Goal: Task Accomplishment & Management: Complete application form

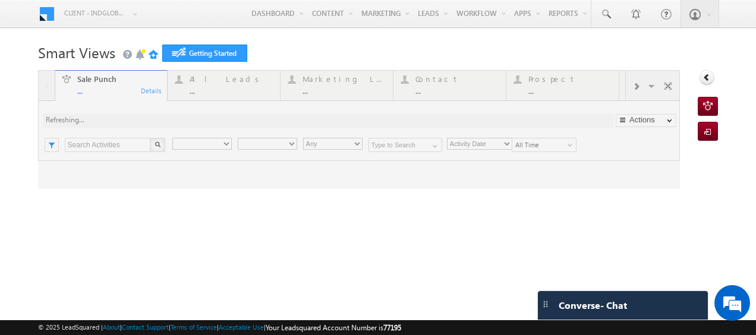
type input "Any Owner"
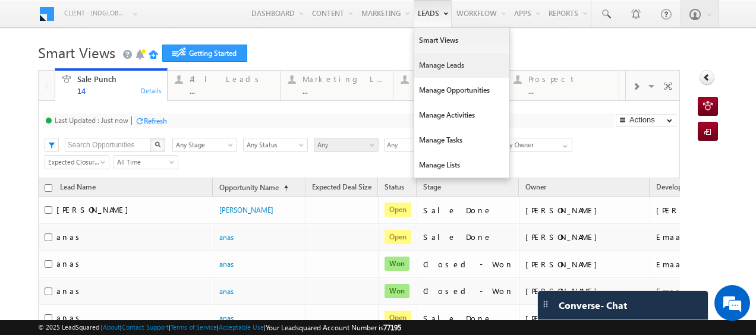
click at [426, 62] on link "Manage Leads" at bounding box center [461, 65] width 95 height 25
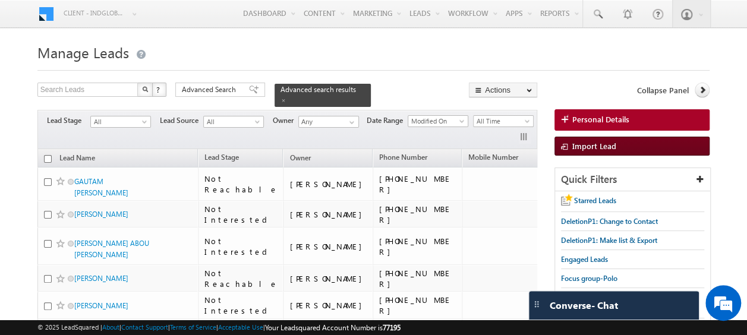
click at [589, 143] on span "Import Lead" at bounding box center [594, 146] width 44 height 10
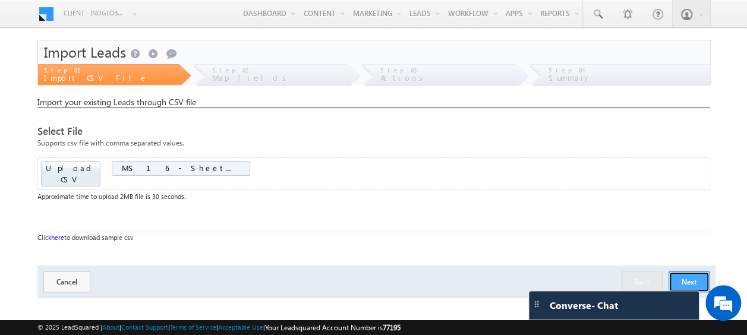
click at [684, 272] on button "Next" at bounding box center [688, 281] width 41 height 21
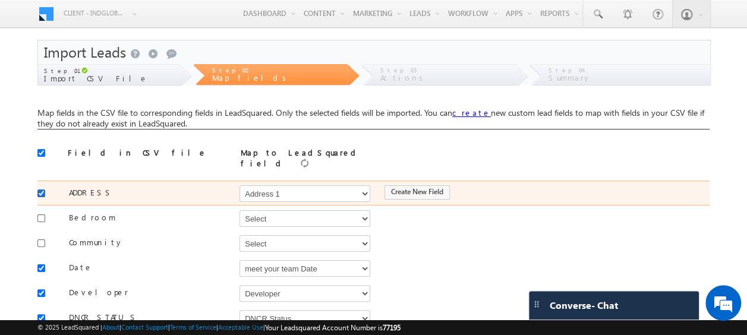
click at [43, 189] on input "checkbox" at bounding box center [41, 193] width 8 height 8
checkbox input "false"
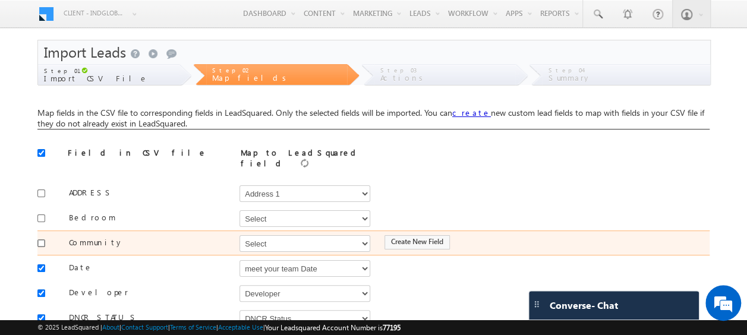
click at [40, 239] on input "checkbox" at bounding box center [41, 243] width 8 height 8
checkbox input "true"
drag, startPoint x: 264, startPoint y: 235, endPoint x: 268, endPoint y: 231, distance: 6.3
click at [264, 235] on select "Select Select Address 1 Address 2 Budget Building Name Buyer Persona Called Cam…" at bounding box center [304, 243] width 131 height 17
select select "mx_Master_Project"
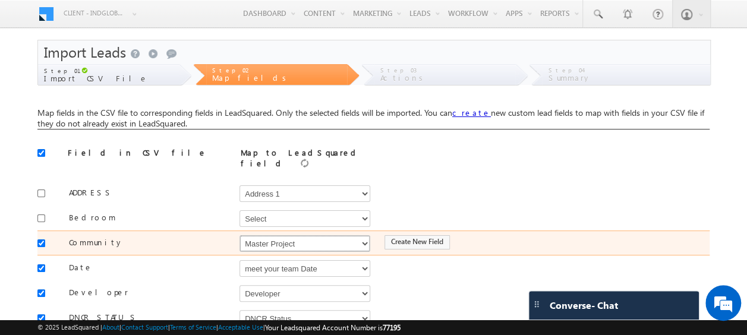
click at [239, 235] on select "Select Select Address 1 Address 2 Budget Building Name Buyer Persona Called Cam…" at bounding box center [304, 243] width 131 height 17
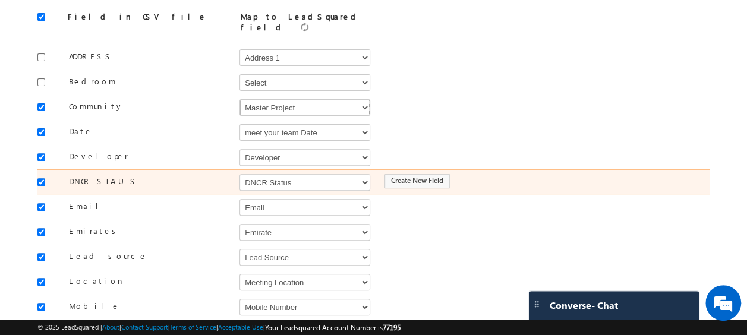
scroll to position [138, 0]
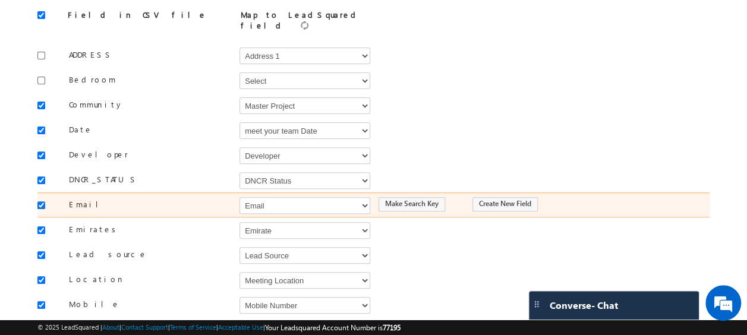
click at [42, 201] on input "checkbox" at bounding box center [41, 205] width 8 height 8
checkbox input "false"
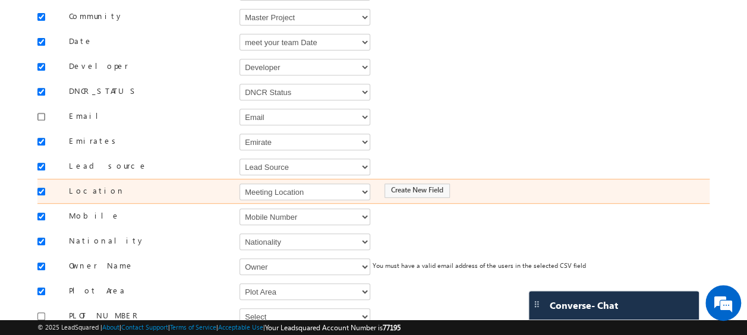
scroll to position [227, 0]
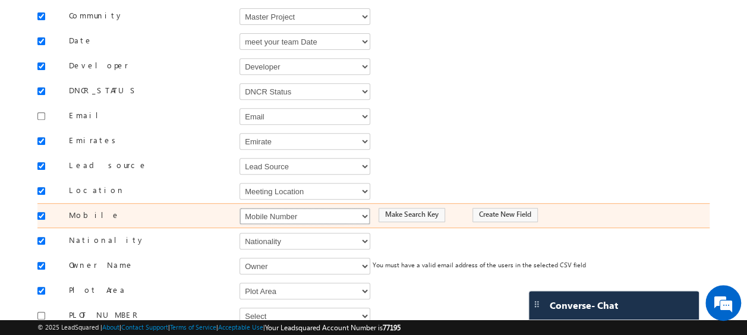
click at [277, 208] on select "Select Select Address 1 Address 2 Budget Building Name Buyer Persona Called Cam…" at bounding box center [304, 216] width 131 height 17
select select "Phone"
click at [239, 208] on select "Select Select Address 1 Address 2 Budget Building Name Buyer Persona Called Cam…" at bounding box center [304, 216] width 131 height 17
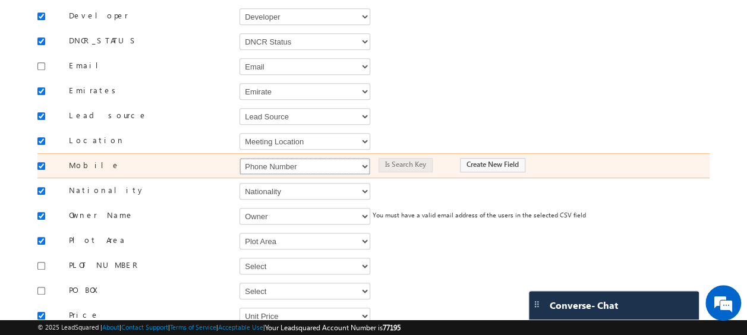
scroll to position [278, 0]
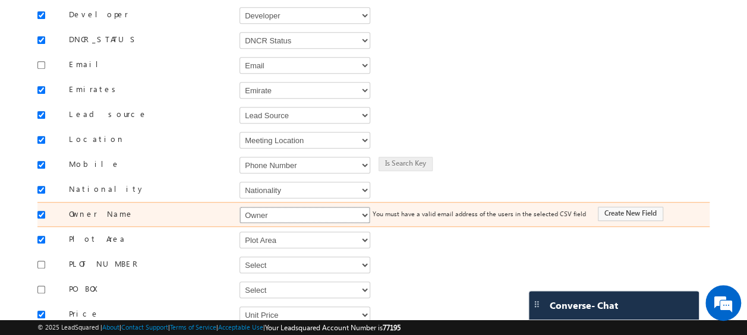
click at [277, 208] on select "Select Select Address 1 Address 2 Budget Building Name Buyer Persona Called Cam…" at bounding box center [304, 215] width 131 height 17
select select "FirstName"
click at [239, 207] on select "Select Select Address 1 Address 2 Budget Building Name Buyer Persona Called Cam…" at bounding box center [304, 215] width 131 height 17
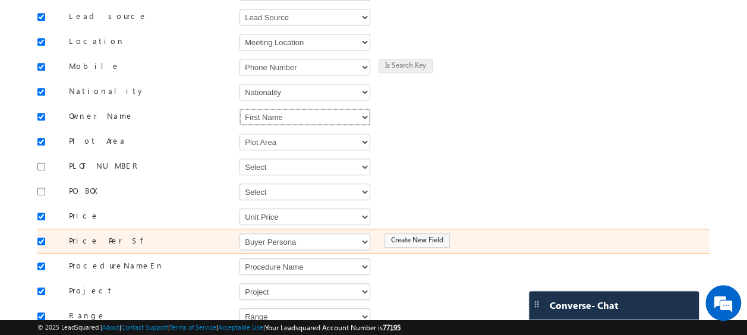
scroll to position [413, 0]
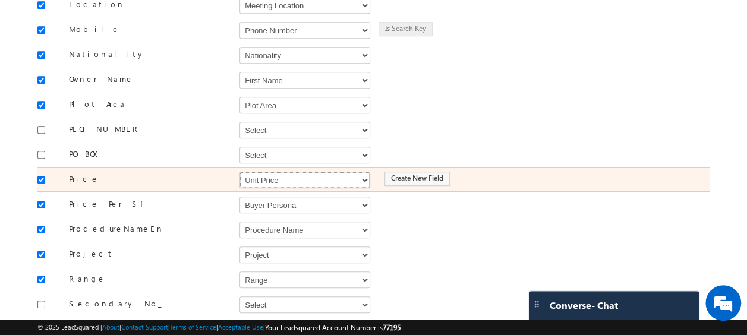
click at [271, 172] on select "Select Select Address 1 Address 2 Budget Building Name Buyer Persona Called Cam…" at bounding box center [304, 180] width 131 height 17
select select "mx_Unit_Number"
click at [239, 172] on select "Select Select Address 1 Address 2 Budget Building Name Buyer Persona Called Cam…" at bounding box center [304, 180] width 131 height 17
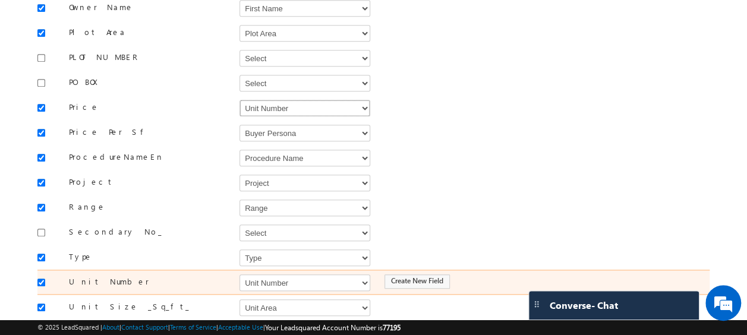
scroll to position [485, 0]
click at [258, 274] on select "Select Select Address 1 Address 2 Budget Building Name Buyer Persona Called Cam…" at bounding box center [304, 282] width 131 height 17
select select "mx_Unit_No"
click at [239, 274] on select "Select Select Address 1 Address 2 Budget Building Name Buyer Persona Called Cam…" at bounding box center [304, 282] width 131 height 17
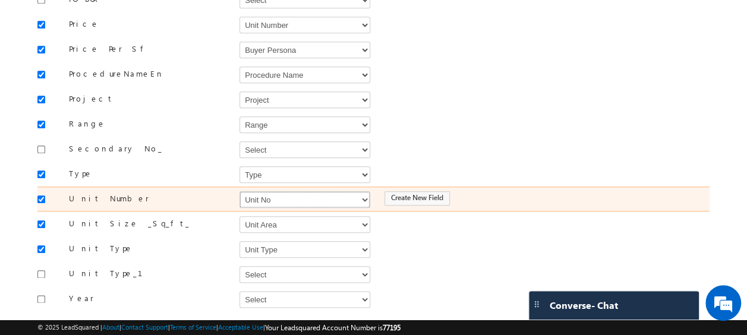
scroll to position [619, 0]
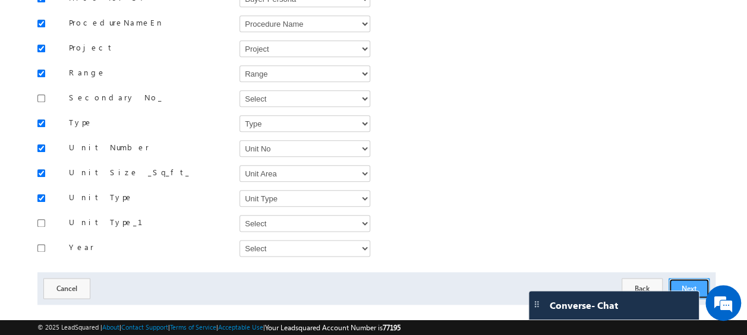
click at [686, 278] on button "Next" at bounding box center [688, 288] width 41 height 21
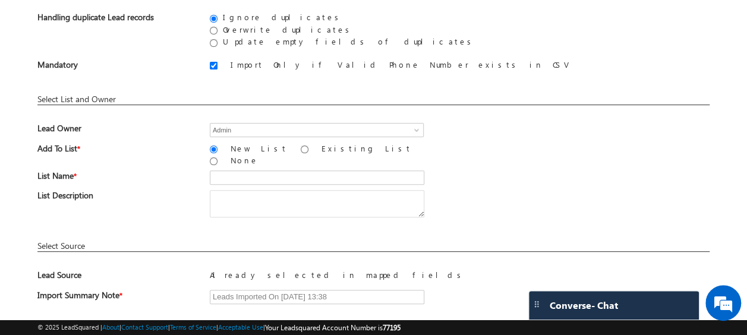
scroll to position [115, 0]
click at [301, 146] on input "Existing List" at bounding box center [305, 149] width 8 height 8
radio input "true"
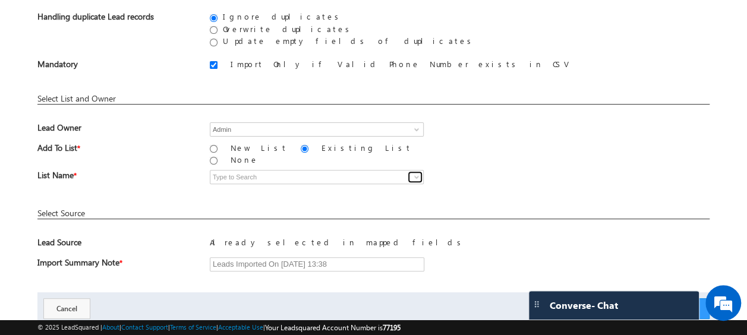
click at [416, 172] on span at bounding box center [417, 177] width 10 height 10
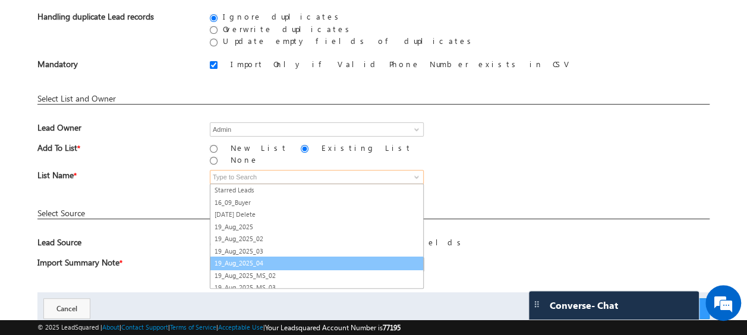
drag, startPoint x: 273, startPoint y: 195, endPoint x: 273, endPoint y: 258, distance: 62.4
click at [273, 258] on ul "Starred Leads 16_09_Buyer 18th July Delete 19_Aug_2025 19_Aug_2025_02 19_Aug_20…" at bounding box center [317, 236] width 214 height 105
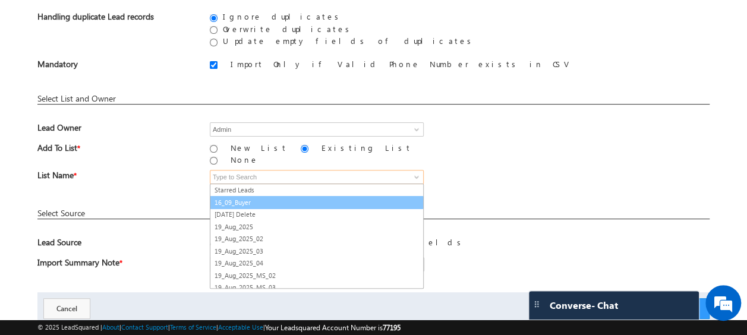
click at [240, 196] on link "16_09_Buyer" at bounding box center [317, 203] width 214 height 14
type input "16_09_Buyer"
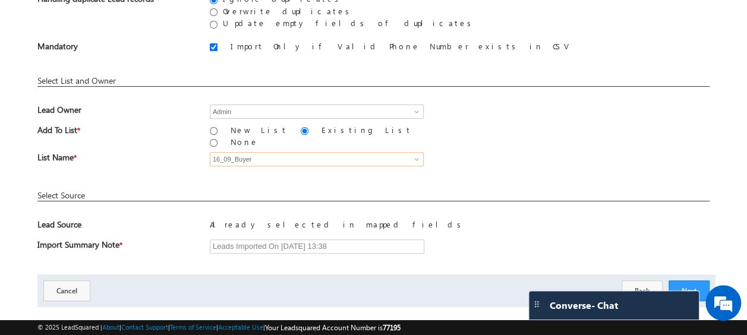
scroll to position [144, 0]
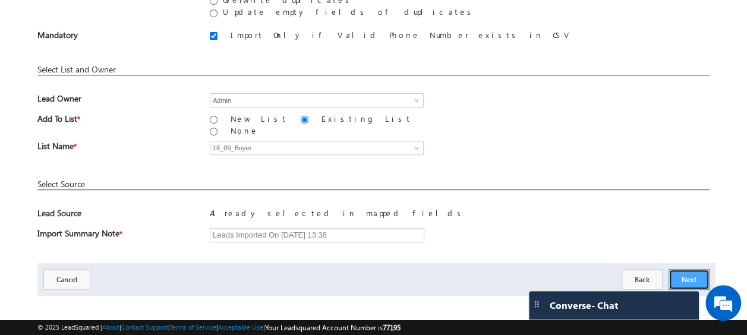
click at [682, 269] on button "Next" at bounding box center [688, 279] width 41 height 21
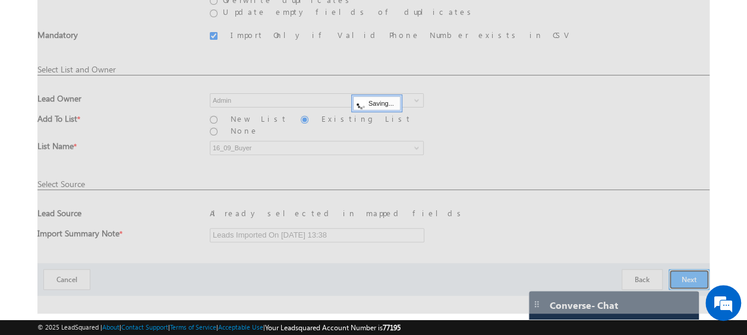
scroll to position [31, 0]
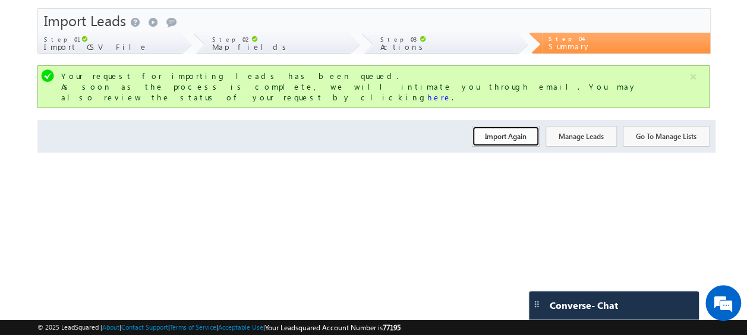
click at [501, 126] on button "Import Again" at bounding box center [506, 136] width 68 height 21
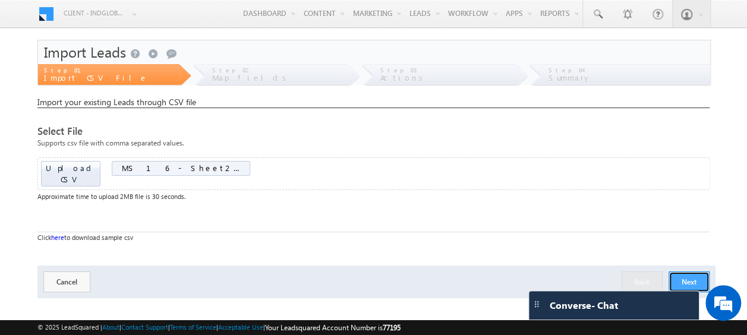
click at [692, 271] on button "Next" at bounding box center [688, 281] width 41 height 21
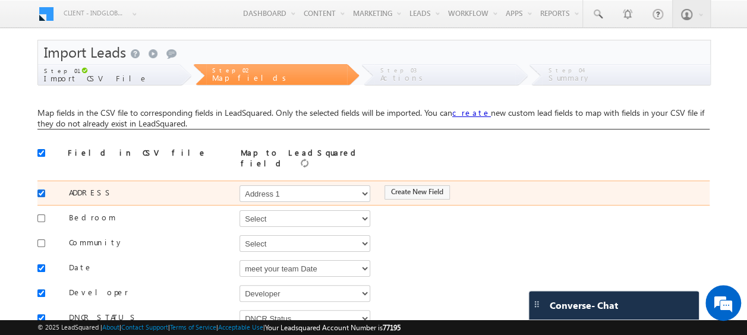
click at [43, 189] on input "checkbox" at bounding box center [41, 193] width 8 height 8
checkbox input "false"
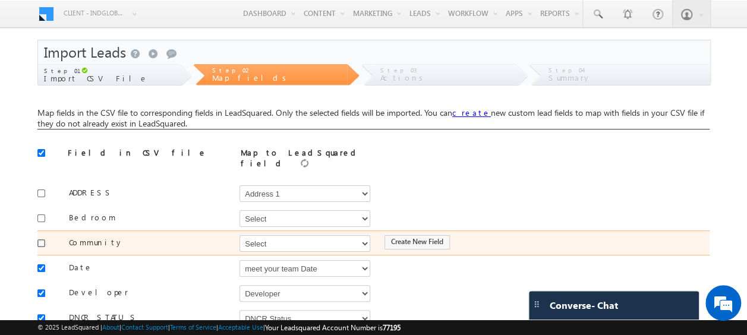
click at [43, 239] on input "checkbox" at bounding box center [41, 243] width 8 height 8
checkbox input "true"
click at [296, 235] on select "Select Select Address 1 Address 2 Budget Building Name Buyer Persona Called Cam…" at bounding box center [304, 243] width 131 height 17
select select "mx_Master_Project"
click at [239, 235] on select "Select Select Address 1 Address 2 Budget Building Name Buyer Persona Called Cam…" at bounding box center [304, 243] width 131 height 17
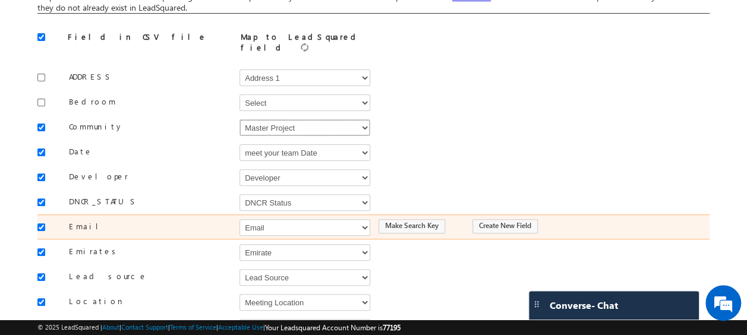
scroll to position [116, 0]
click at [40, 223] on input "checkbox" at bounding box center [41, 227] width 8 height 8
checkbox input "false"
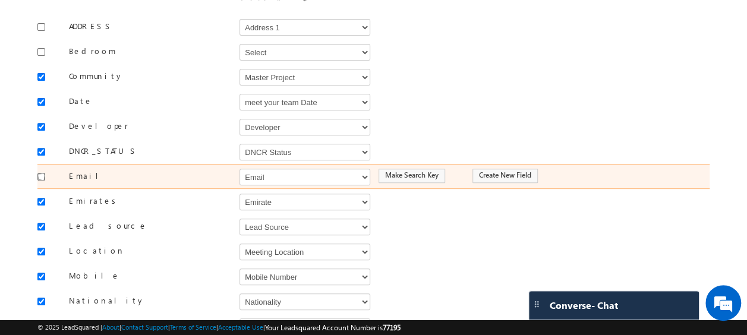
scroll to position [175, 0]
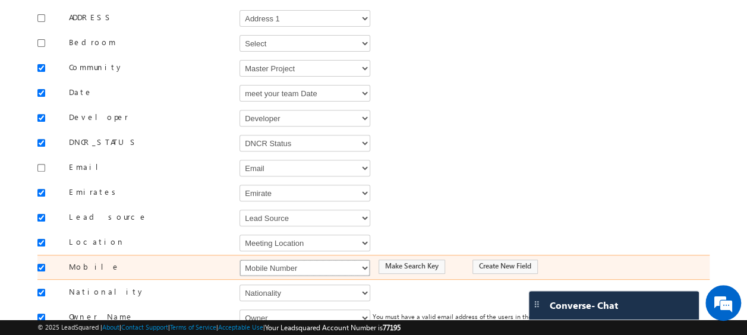
click at [270, 260] on select "Select Select Address 1 Address 2 Budget Building Name Buyer Persona Called Cam…" at bounding box center [304, 268] width 131 height 17
select select "Phone"
click at [239, 260] on select "Select Select Address 1 Address 2 Budget Building Name Buyer Persona Called Cam…" at bounding box center [304, 268] width 131 height 17
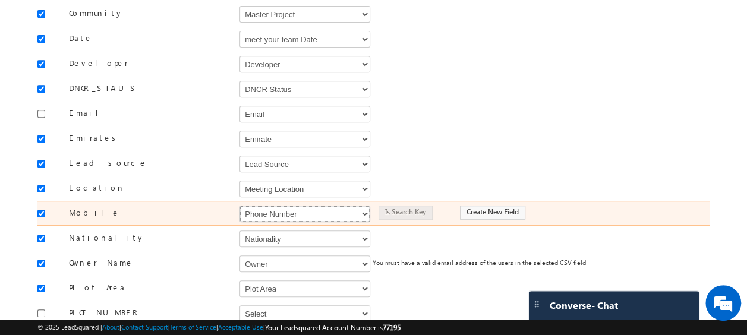
scroll to position [230, 0]
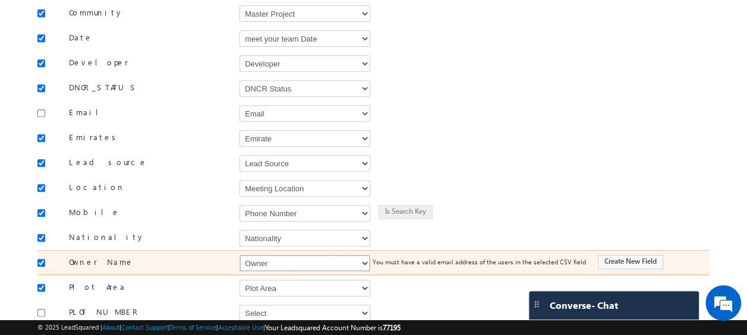
click at [270, 255] on select "Select Select Address 1 Address 2 Budget Building Name Buyer Persona Called Cam…" at bounding box center [304, 263] width 131 height 17
select select "FirstName"
click at [239, 255] on select "Select Select Address 1 Address 2 Budget Building Name Buyer Persona Called Cam…" at bounding box center [304, 263] width 131 height 17
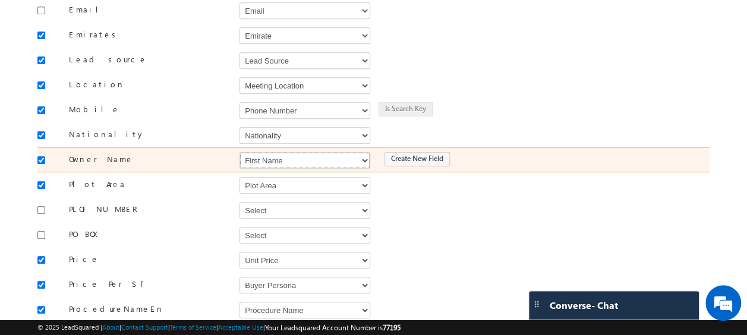
scroll to position [334, 0]
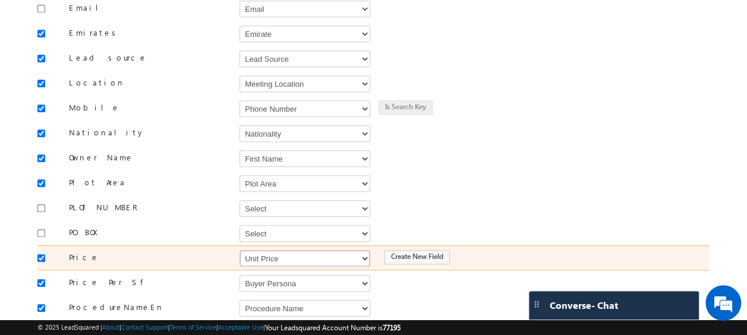
click at [270, 250] on select "Select Select Address 1 Address 2 Budget Building Name Buyer Persona Called Cam…" at bounding box center [304, 258] width 131 height 17
select select "mx_Unit_Number"
click at [239, 250] on select "Select Select Address 1 Address 2 Budget Building Name Buyer Persona Called Cam…" at bounding box center [304, 258] width 131 height 17
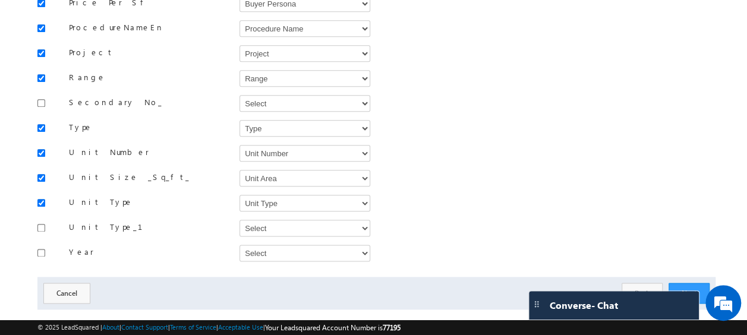
scroll to position [615, 0]
click at [691, 282] on button "Next" at bounding box center [688, 292] width 41 height 21
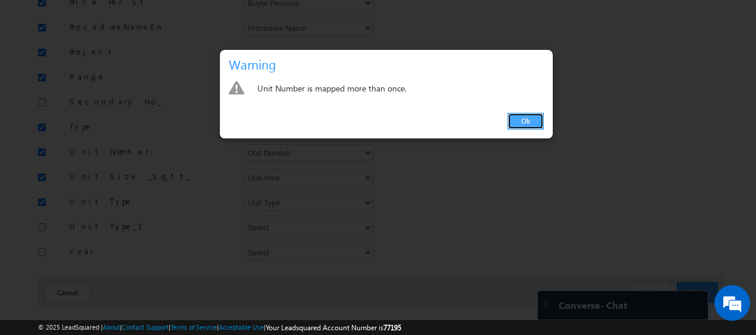
click at [525, 126] on link "Ok" at bounding box center [525, 121] width 36 height 17
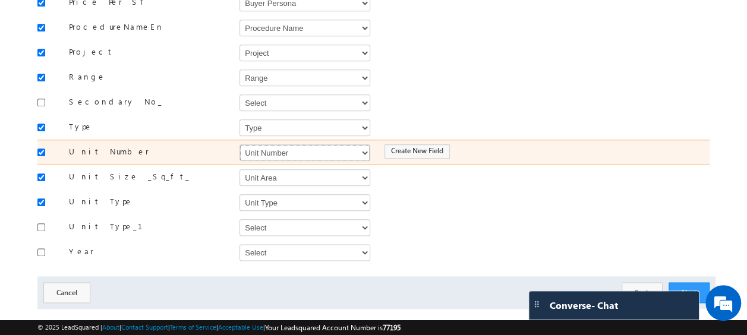
click at [279, 144] on select "Select Select Address 1 Address 2 Budget Building Name Buyer Persona Called Cam…" at bounding box center [304, 152] width 131 height 17
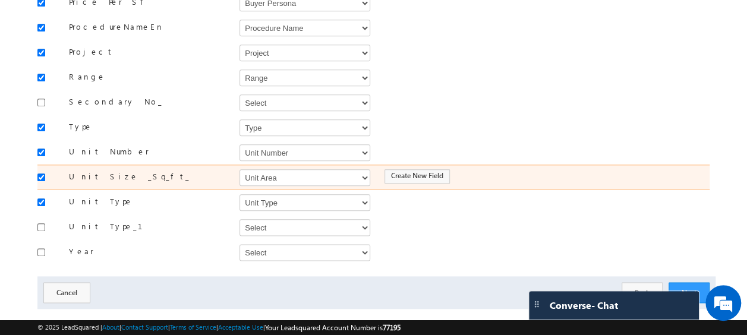
click at [495, 170] on div "Unit Size _Sq_ft_ Select Select Address 1 Address 2 Budget Building Name Buyer …" at bounding box center [373, 177] width 672 height 25
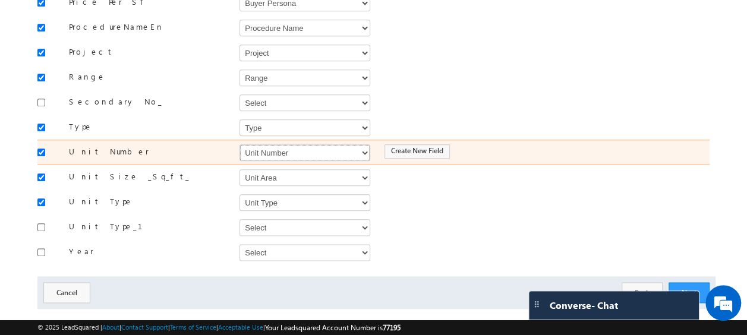
click at [295, 144] on select "Select Select Address 1 Address 2 Budget Building Name Buyer Persona Called Cam…" at bounding box center [304, 152] width 131 height 17
select select "mx_Unit_No"
click at [239, 144] on select "Select Select Address 1 Address 2 Budget Building Name Buyer Persona Called Cam…" at bounding box center [304, 152] width 131 height 17
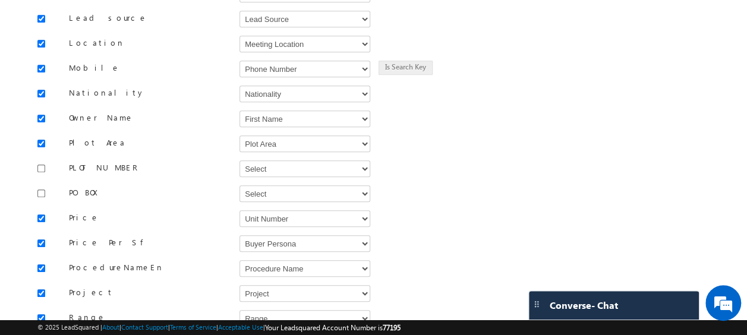
scroll to position [619, 0]
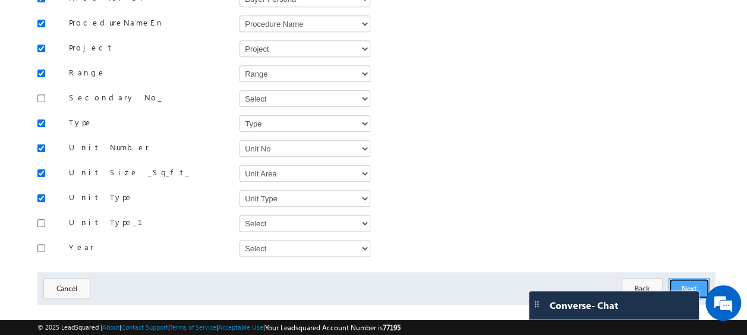
click at [685, 278] on button "Next" at bounding box center [688, 288] width 41 height 21
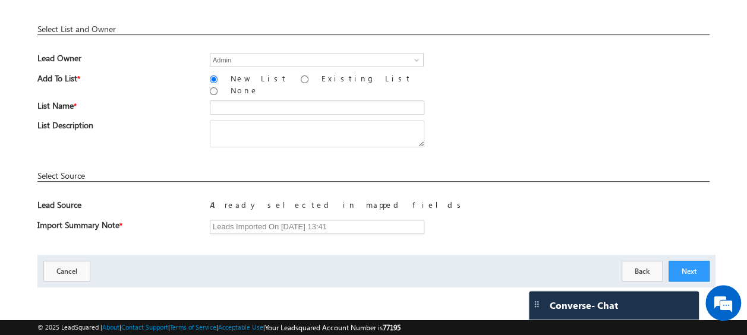
scroll to position [175, 0]
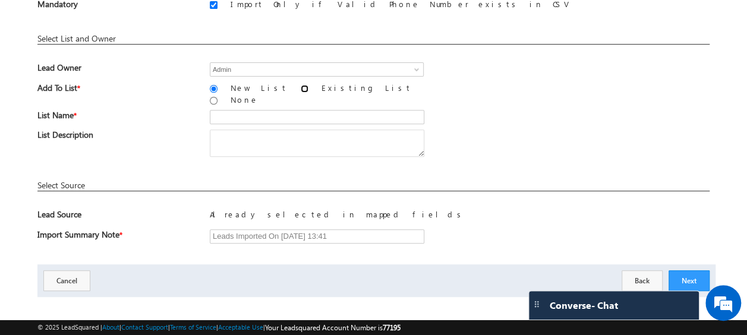
click at [301, 86] on input "Existing List" at bounding box center [305, 89] width 8 height 8
radio input "true"
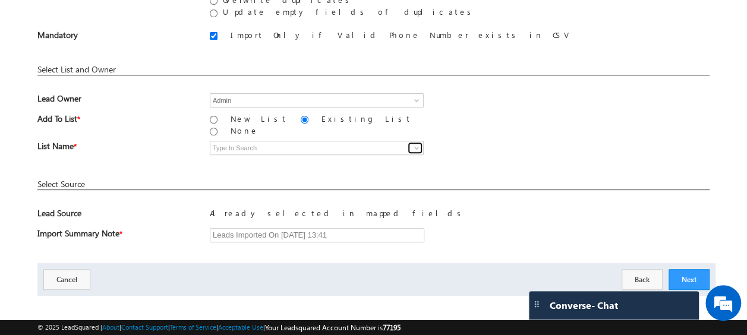
click at [419, 143] on span at bounding box center [417, 148] width 10 height 10
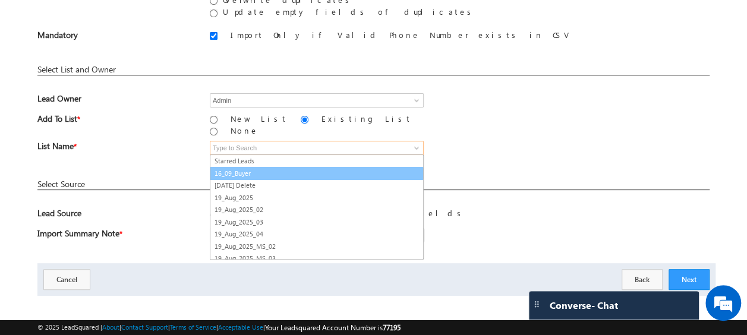
click at [236, 167] on link "16_09_Buyer" at bounding box center [317, 174] width 214 height 14
type input "16_09_Buyer"
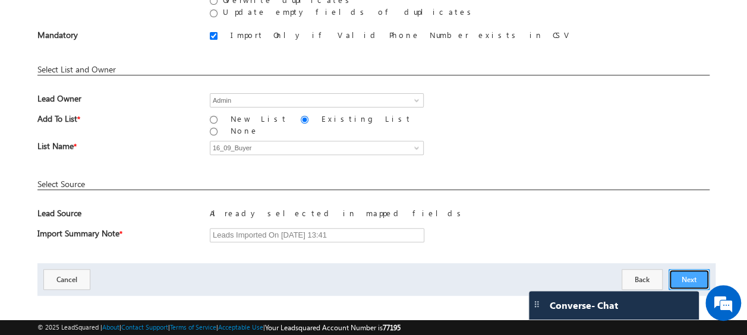
click at [682, 269] on button "Next" at bounding box center [688, 279] width 41 height 21
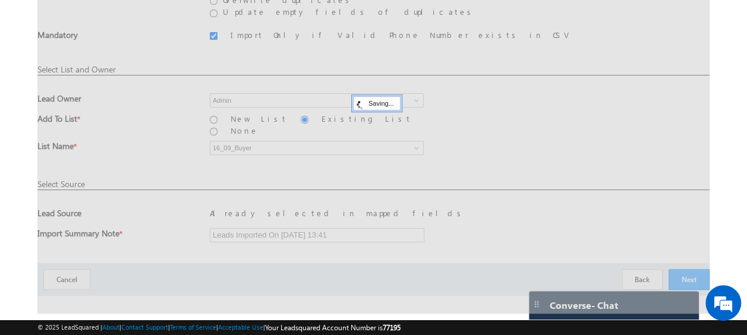
scroll to position [31, 0]
